Goal: Task Accomplishment & Management: Manage account settings

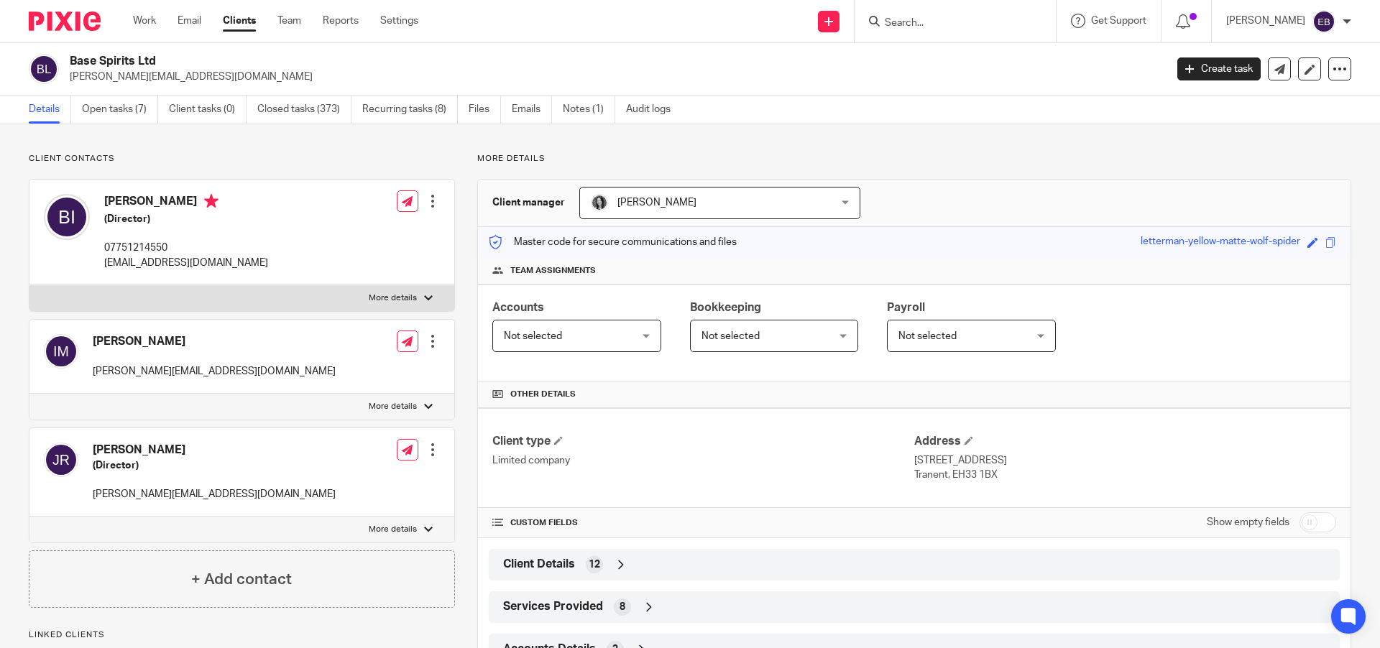
click at [954, 25] on input "Search" at bounding box center [947, 23] width 129 height 13
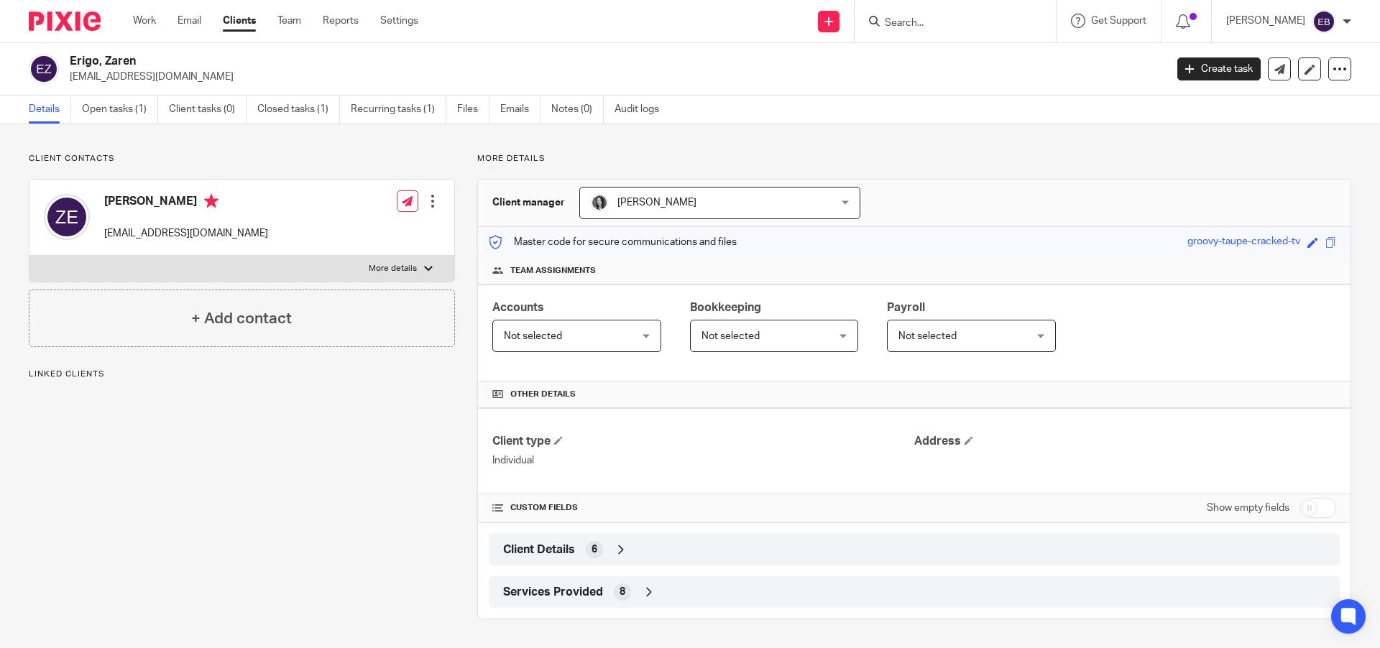
click at [533, 543] on span "Client Details" at bounding box center [539, 550] width 72 height 15
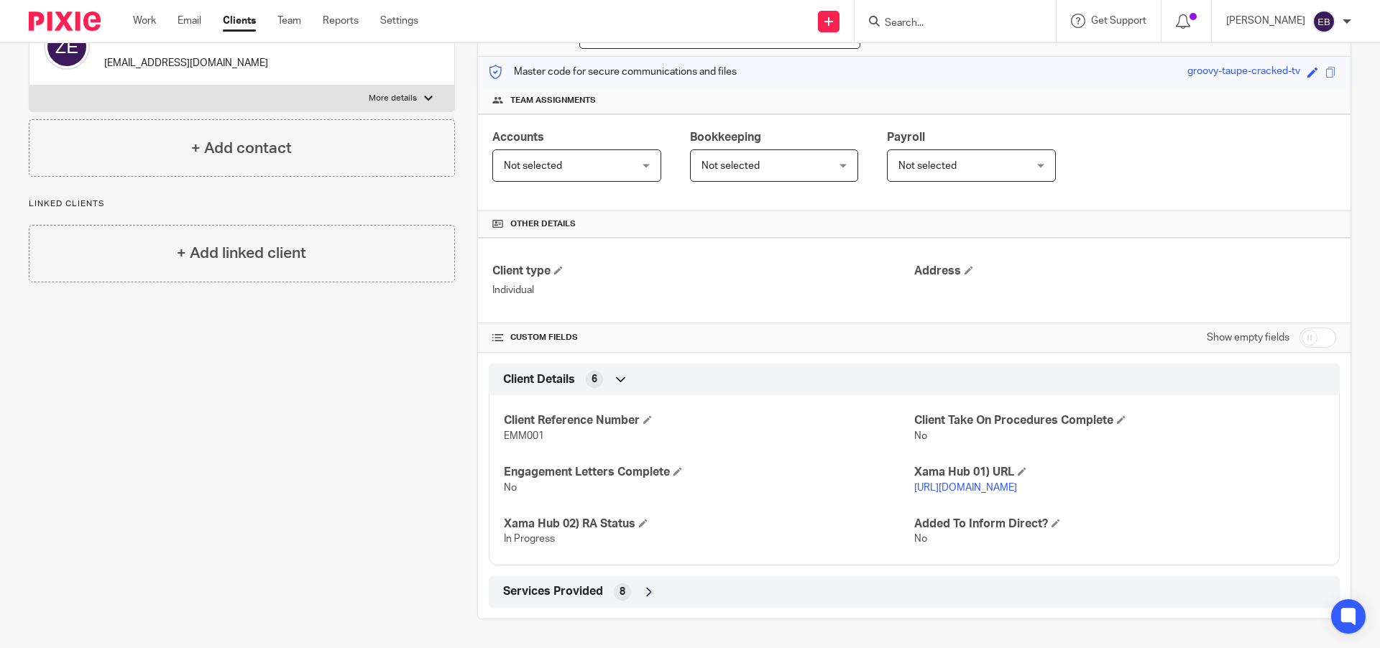
scroll to position [176, 0]
click at [541, 583] on div "Client type Individual Address CUSTOM FIELDS Show empty fields Client Details 6…" at bounding box center [914, 423] width 872 height 370
click at [543, 596] on span "Services Provided" at bounding box center [553, 591] width 100 height 15
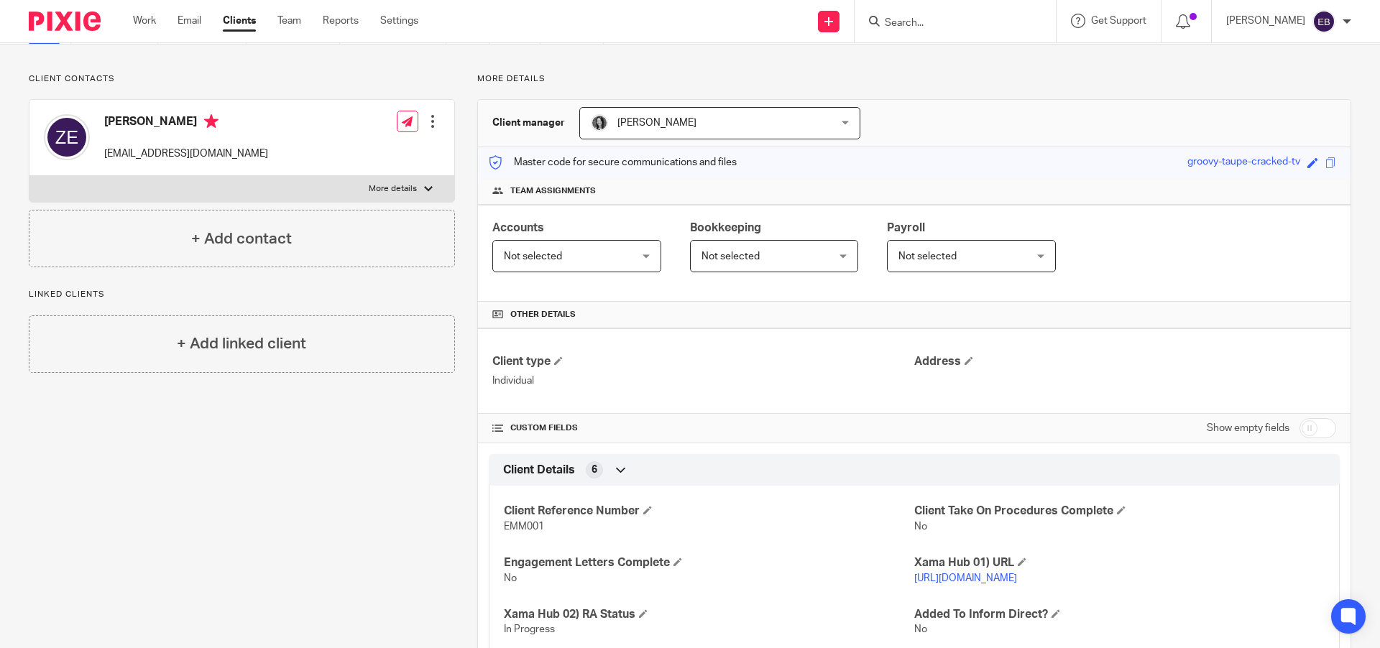
scroll to position [330, 0]
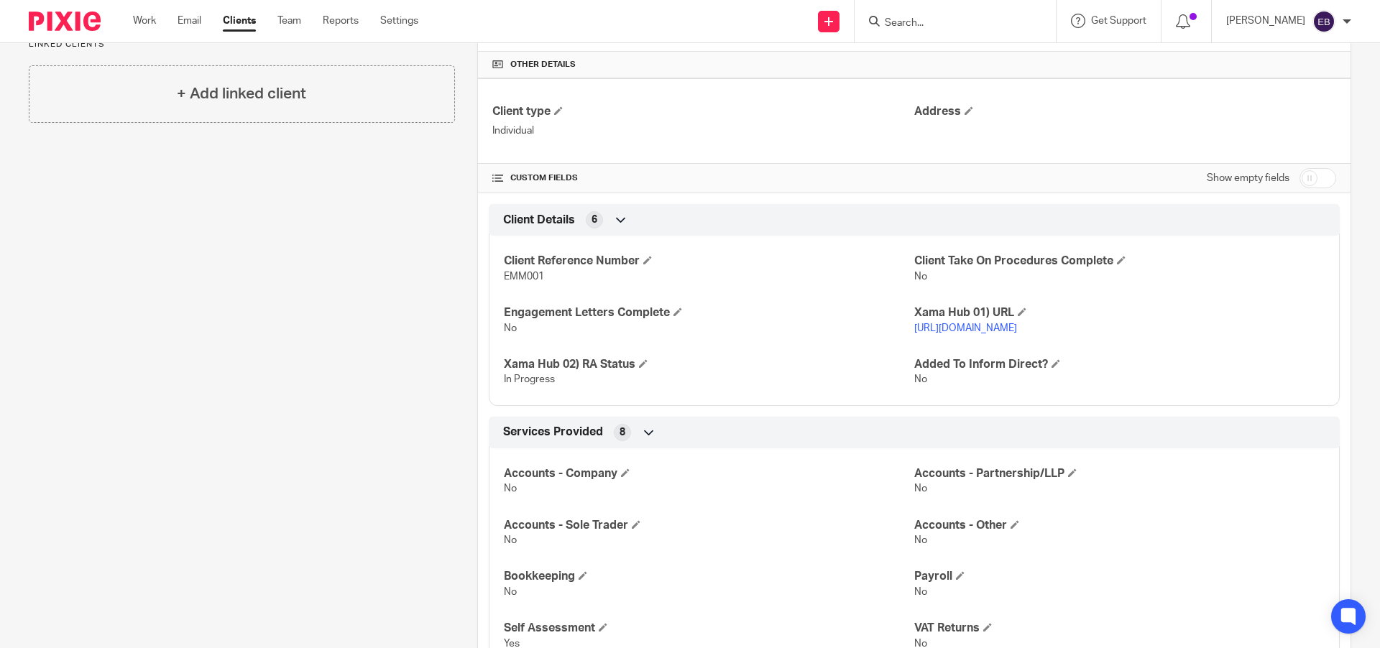
click at [1307, 172] on input "checkbox" at bounding box center [1317, 178] width 37 height 20
checkbox input "true"
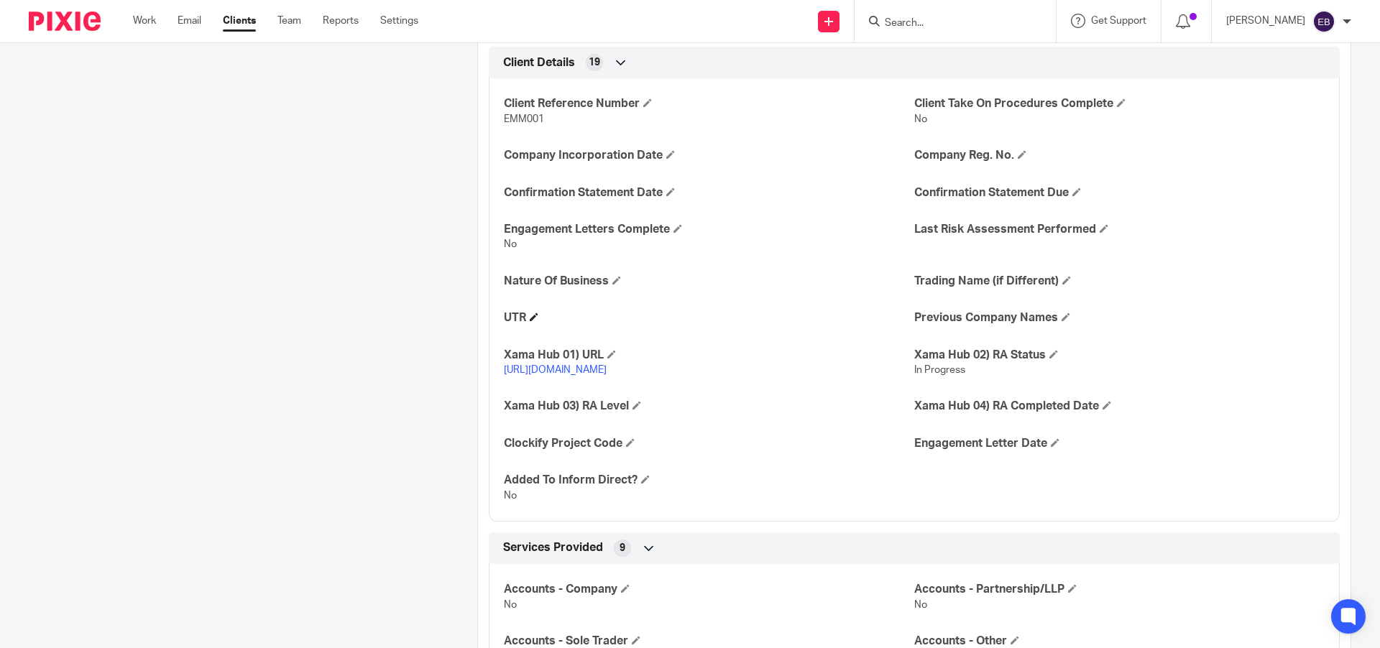
scroll to position [561, 0]
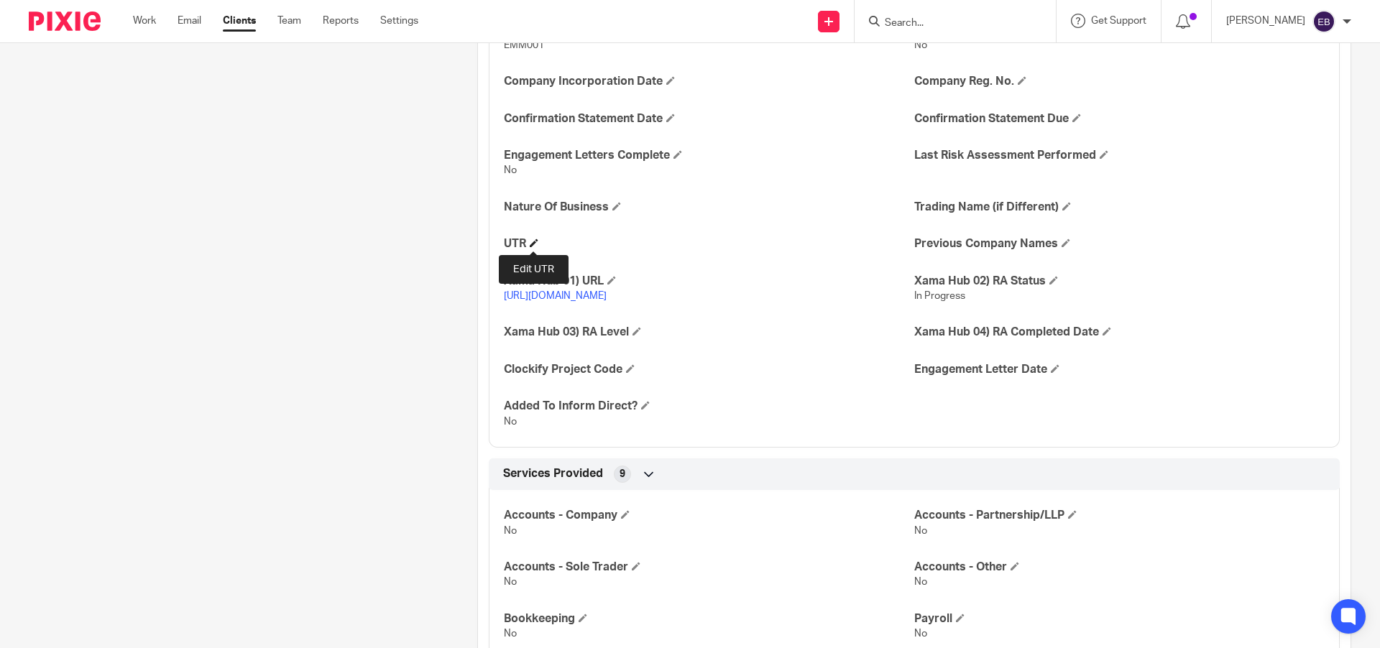
click at [530, 243] on span at bounding box center [534, 243] width 9 height 9
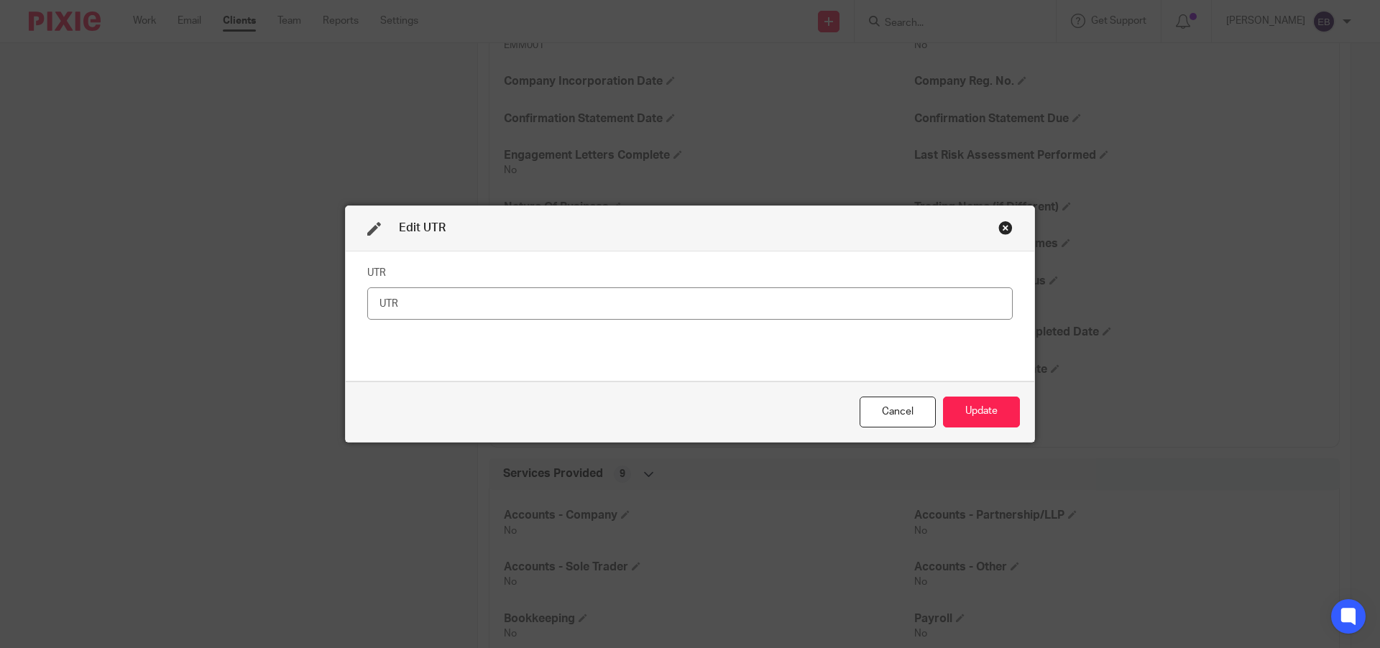
drag, startPoint x: 541, startPoint y: 277, endPoint x: 534, endPoint y: 304, distance: 27.5
click at [540, 279] on fieldset "UTR" at bounding box center [689, 290] width 645 height 57
click at [534, 304] on input "text" at bounding box center [689, 303] width 645 height 32
paste input "6319994198"
click at [400, 314] on input "6319994198" at bounding box center [689, 303] width 645 height 32
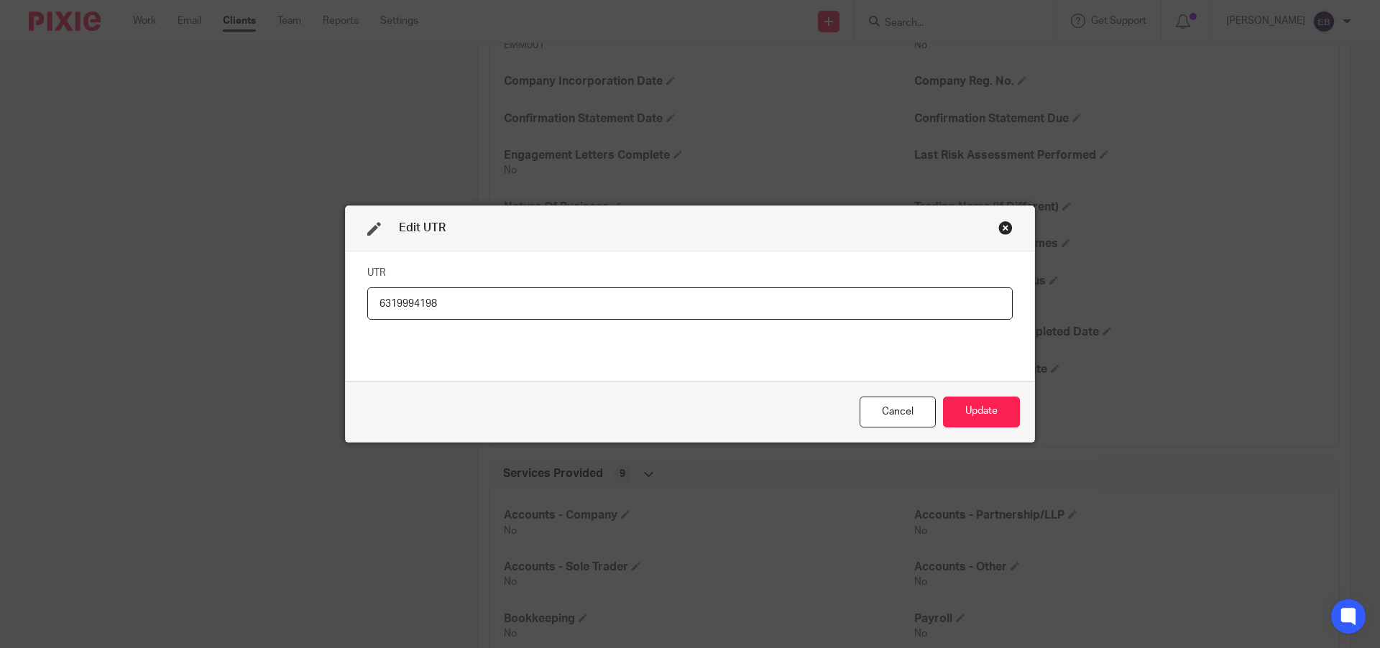
click at [394, 308] on input "6319994198" at bounding box center [689, 303] width 645 height 32
type input "6319994198"
click at [975, 407] on button "Update" at bounding box center [981, 412] width 77 height 31
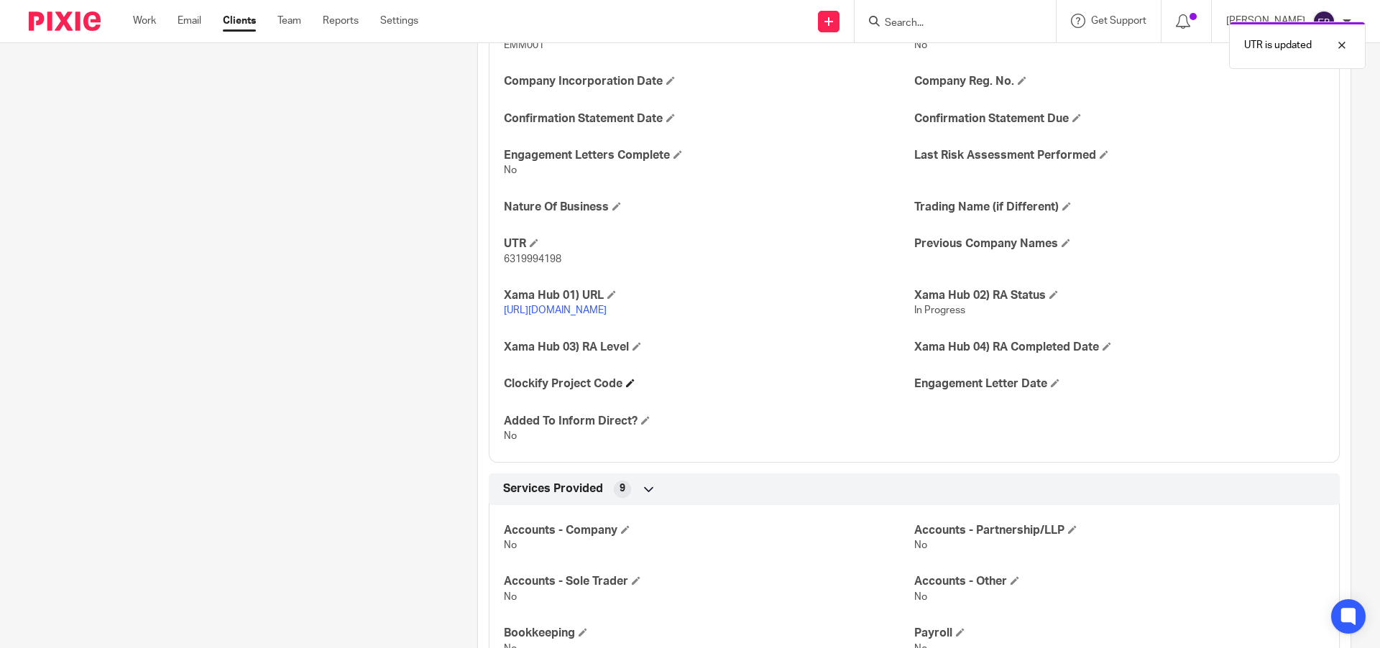
click at [811, 392] on h4 "Clockify Project Code" at bounding box center [709, 384] width 410 height 15
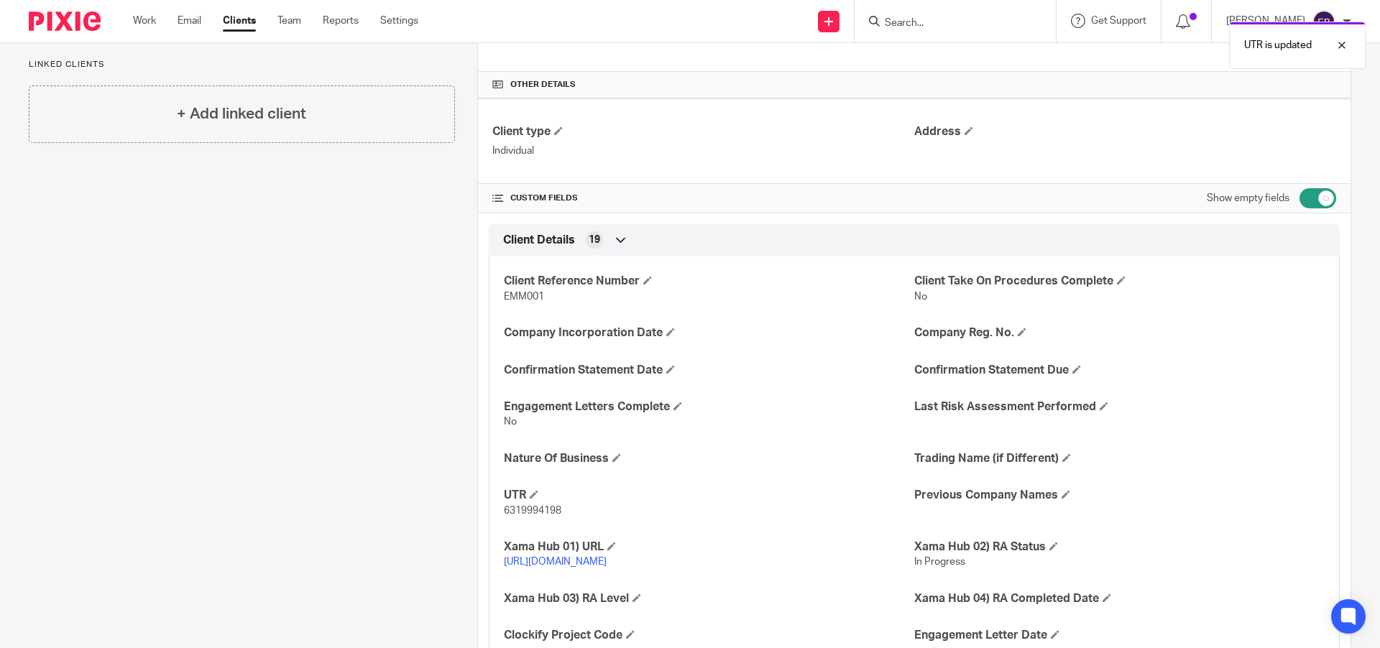
scroll to position [0, 0]
